Goal: Transaction & Acquisition: Download file/media

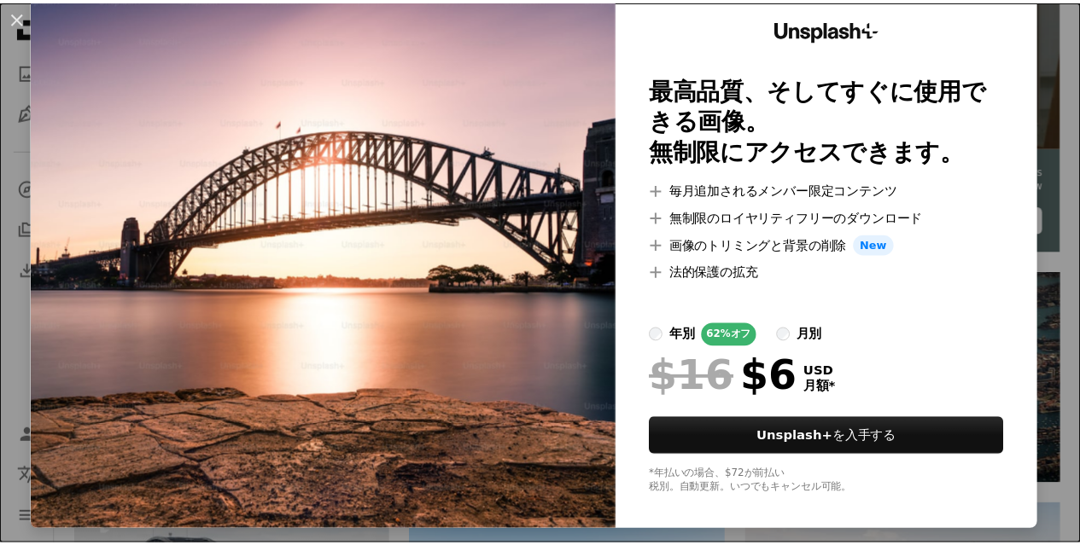
scroll to position [84, 0]
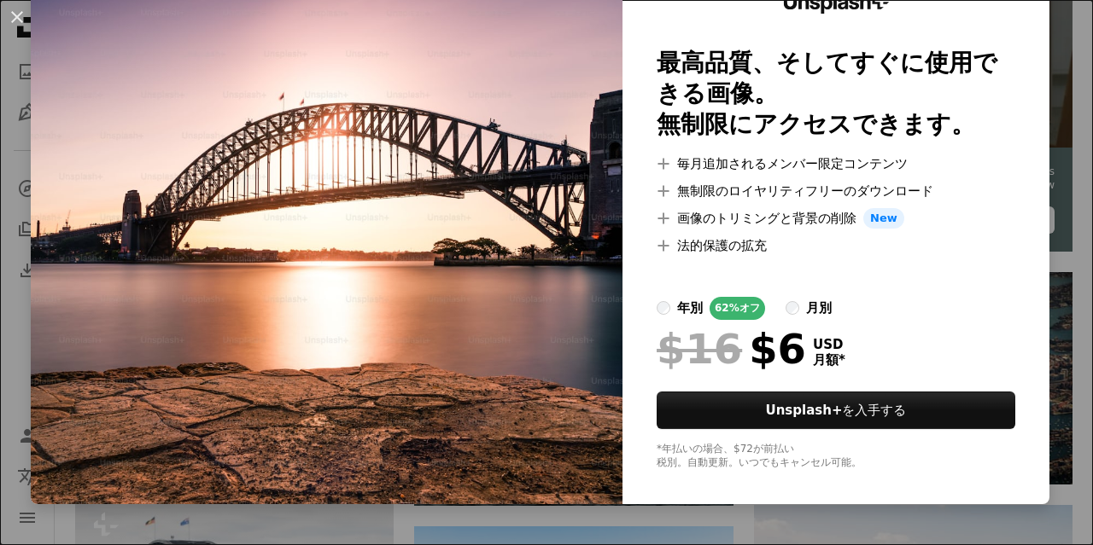
click at [1062, 221] on div "An X shape Unsplash+ 最高品質、そしてすぐに使用できる画像。 無制限にアクセスできます。 A plus sign 毎月追加されるメンバー限…" at bounding box center [546, 272] width 1093 height 545
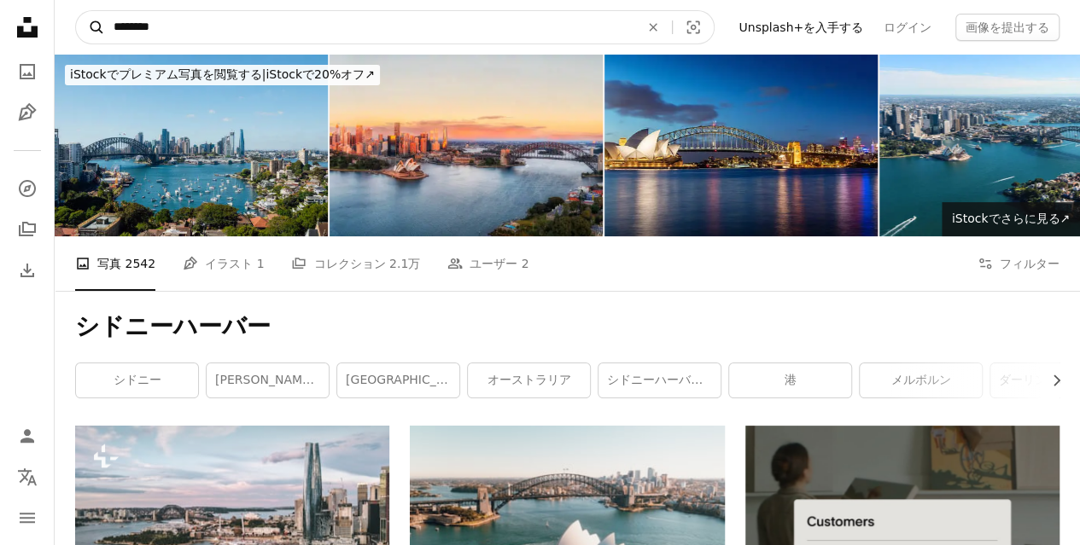
drag, startPoint x: 187, startPoint y: 26, endPoint x: 79, endPoint y: 31, distance: 108.5
click at [79, 31] on form "A magnifying glass ******** An X shape Visual search" at bounding box center [394, 27] width 639 height 34
type input "**********"
click at [76, 11] on button "A magnifying glass" at bounding box center [90, 27] width 29 height 32
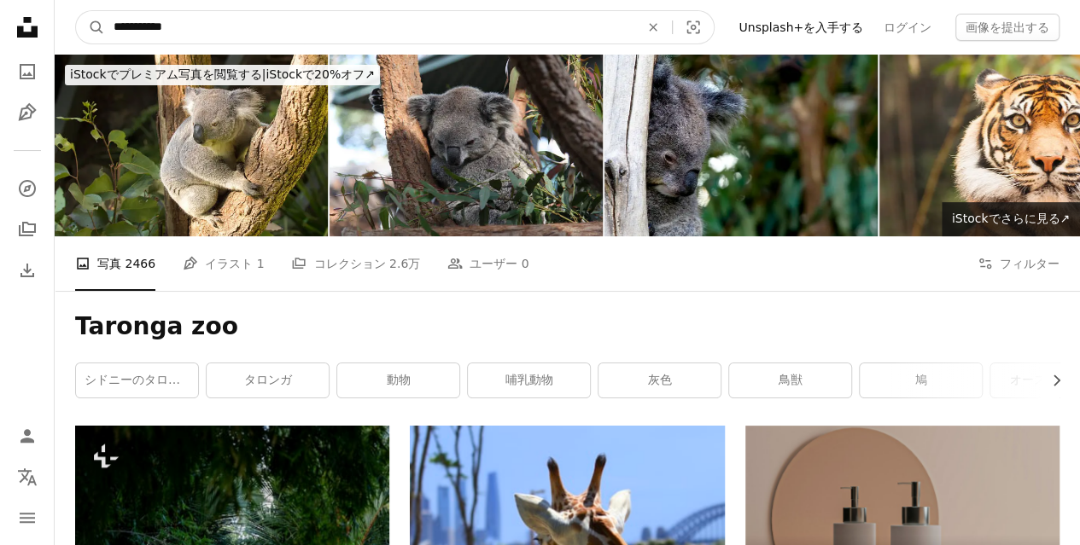
drag, startPoint x: 184, startPoint y: 26, endPoint x: 24, endPoint y: 23, distance: 160.5
type input "**********"
click button "A magnifying glass" at bounding box center [90, 27] width 29 height 32
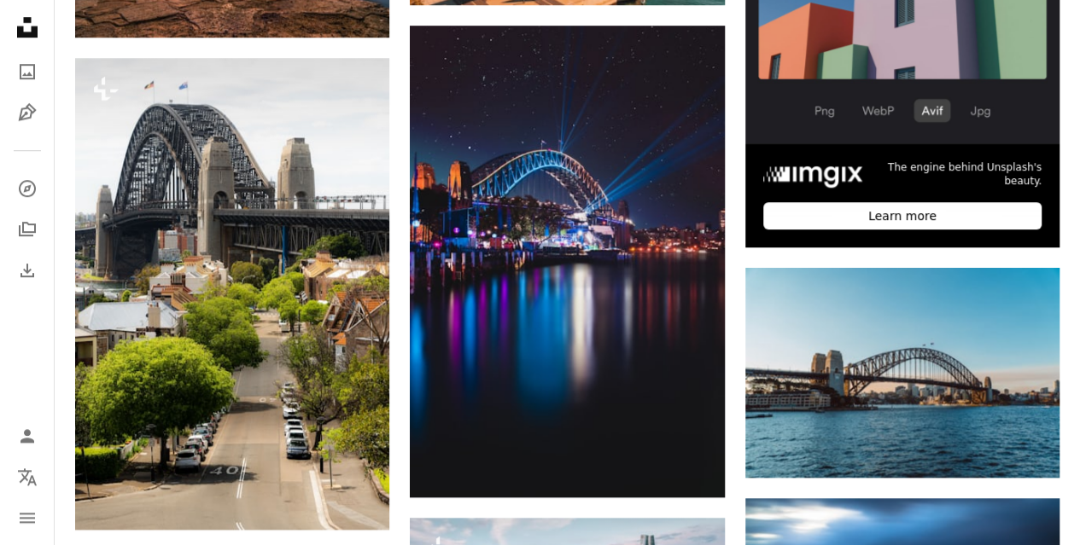
scroll to position [341, 0]
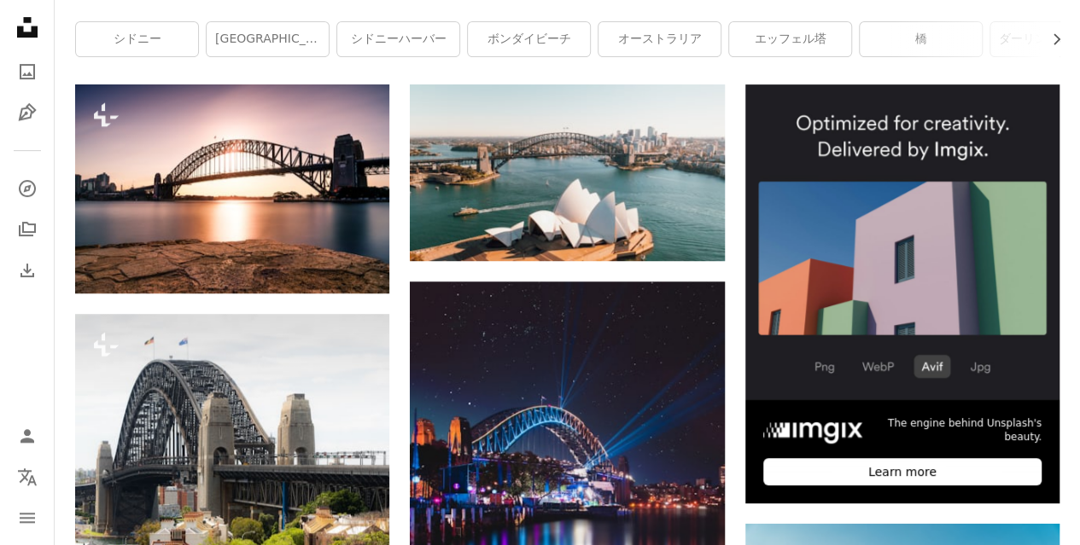
click at [1077, 79] on div "[GEOGRAPHIC_DATA] Chevron right シドニー シドニーオペラハウス シドニーハーバー ボンダイビーチ [GEOGRAPHIC_DA…" at bounding box center [567, 17] width 1025 height 135
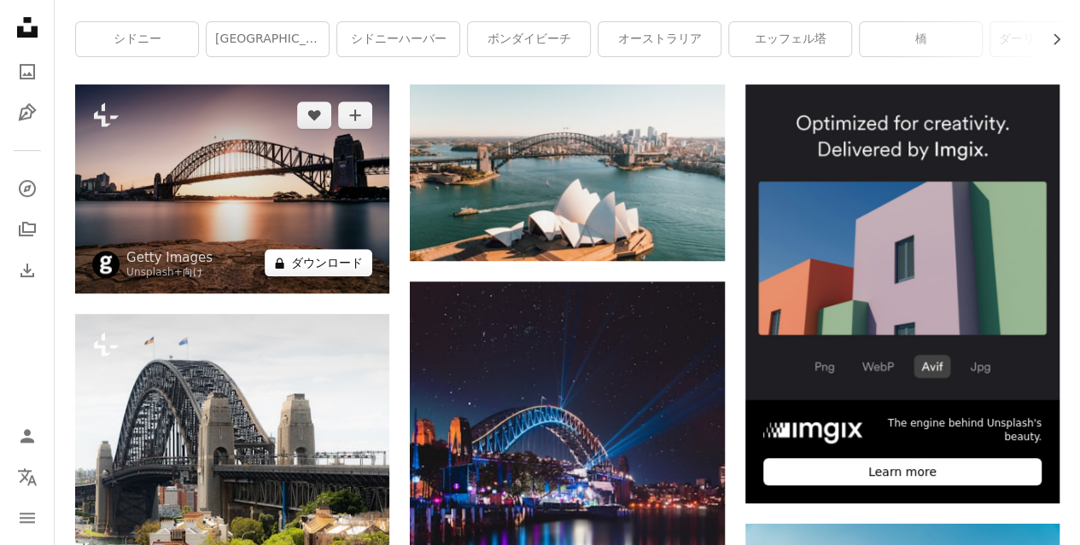
click at [316, 264] on button "A lock ダウンロード" at bounding box center [319, 262] width 108 height 27
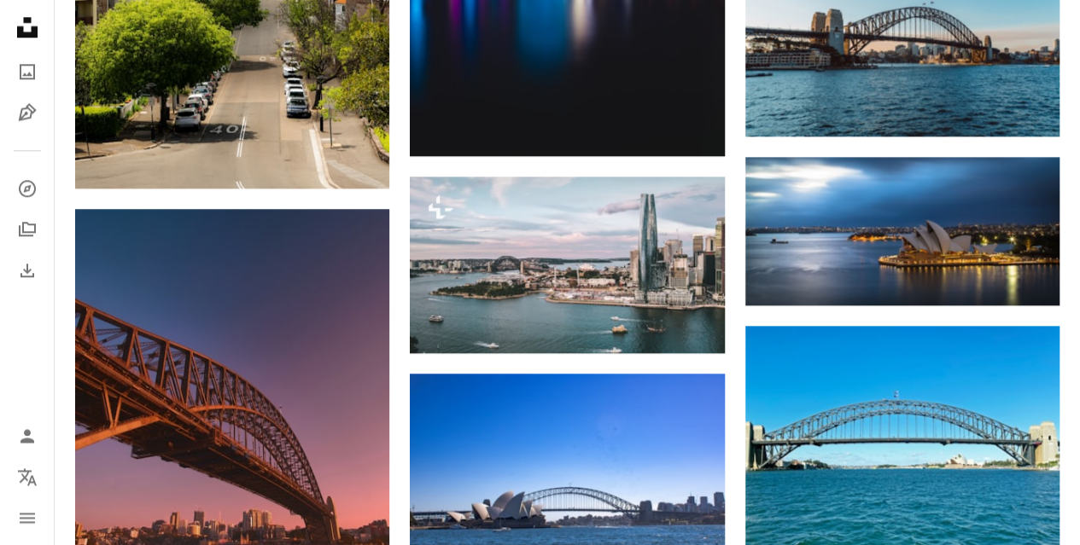
scroll to position [1110, 0]
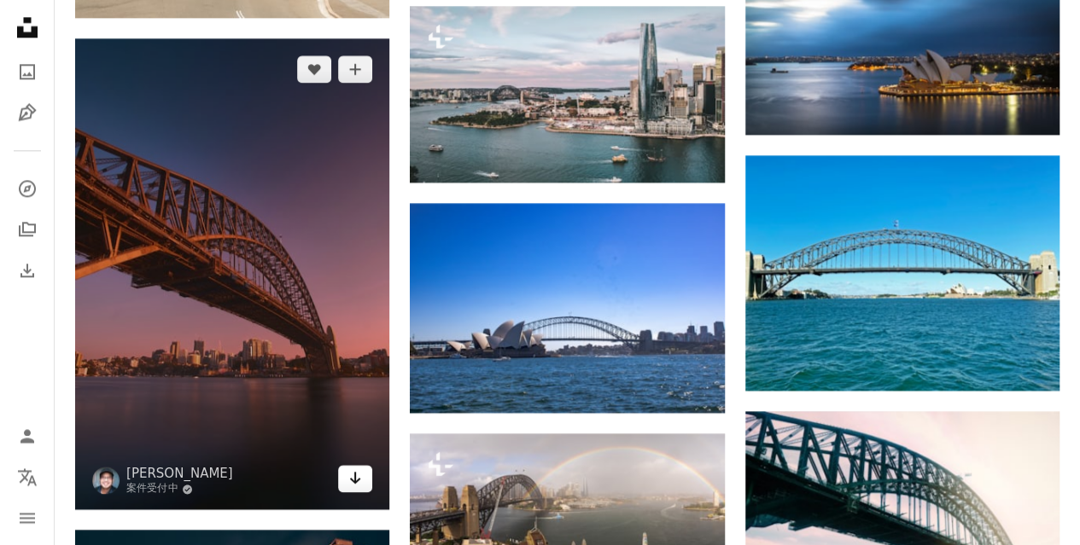
click at [359, 473] on icon "Arrow pointing down" at bounding box center [355, 478] width 14 height 20
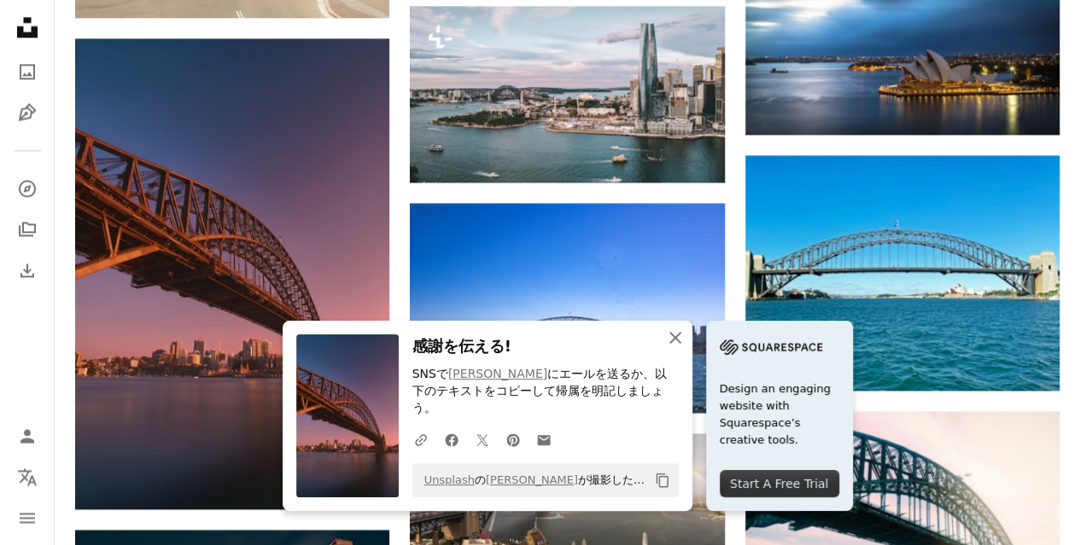
click at [672, 348] on icon "An X shape" at bounding box center [675, 338] width 20 height 20
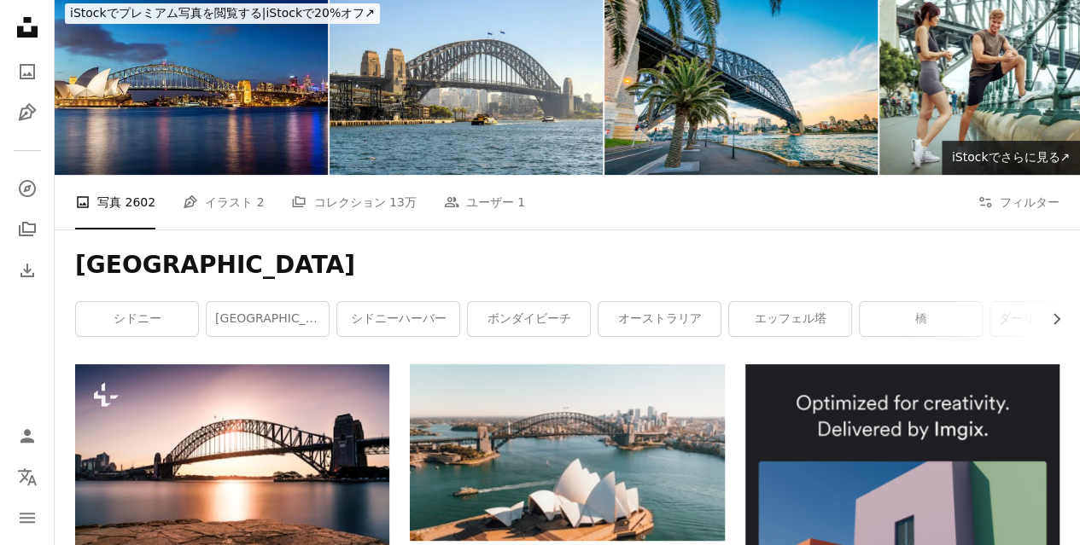
scroll to position [0, 0]
